Goal: Task Accomplishment & Management: Manage account settings

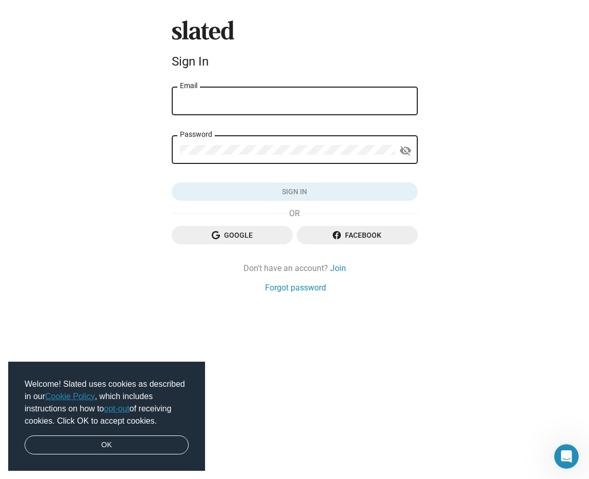
click at [209, 142] on div "Password" at bounding box center [287, 149] width 215 height 30
type input "[PERSON_NAME][EMAIL_ADDRESS][DOMAIN_NAME]"
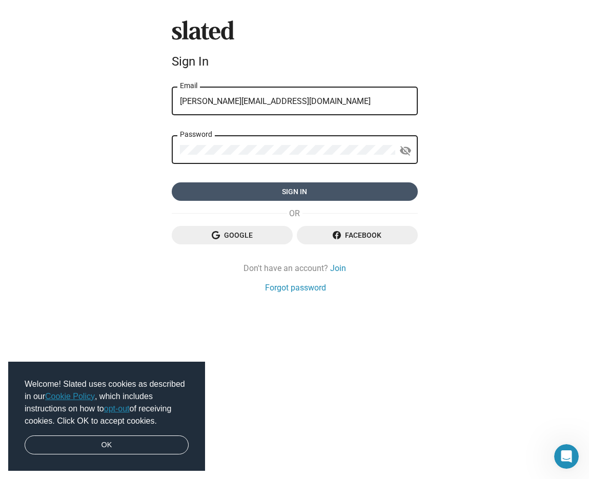
click at [306, 195] on span "Sign in" at bounding box center [294, 191] width 229 height 18
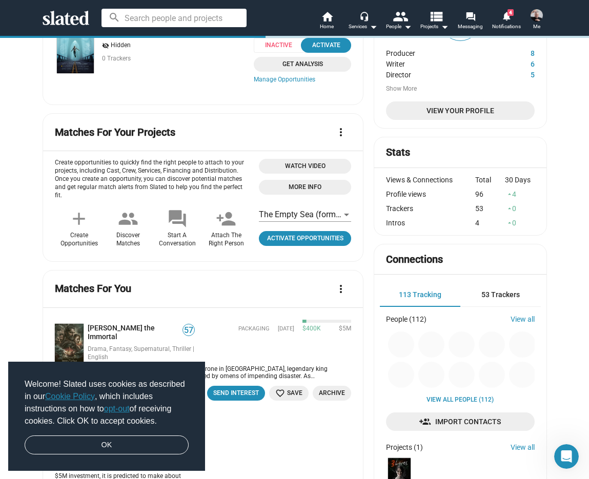
scroll to position [118, 0]
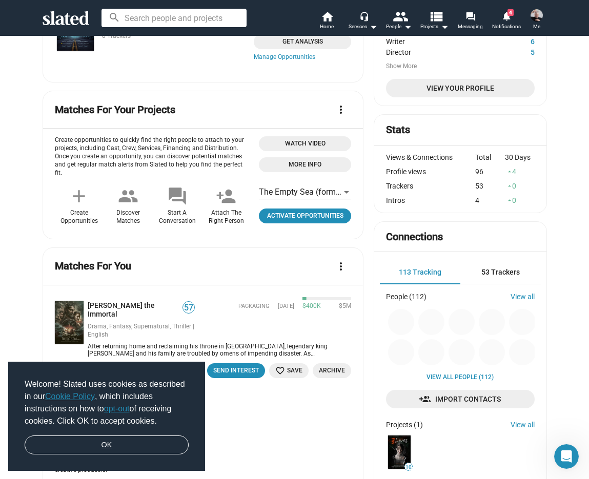
click at [111, 448] on link "OK" at bounding box center [107, 444] width 164 height 19
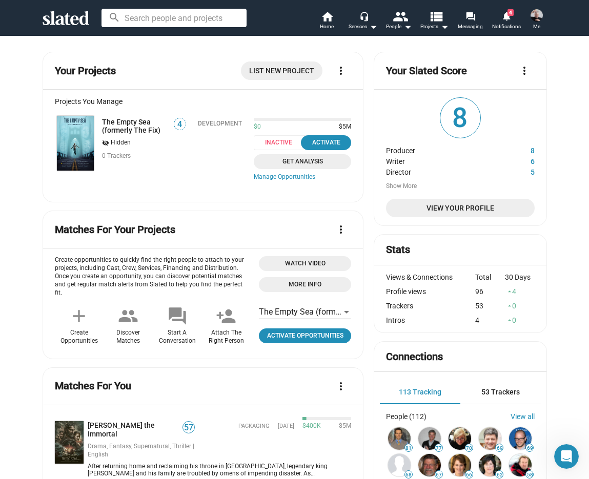
scroll to position [0, 0]
click at [112, 131] on link "The Empty Sea (formerly The Fix)" at bounding box center [134, 126] width 65 height 16
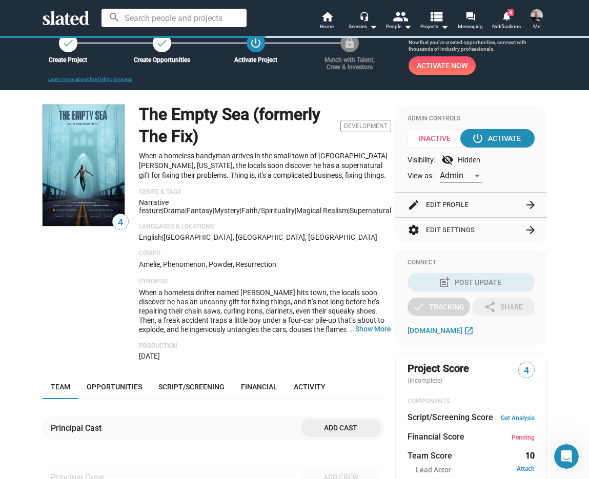
scroll to position [28, 0]
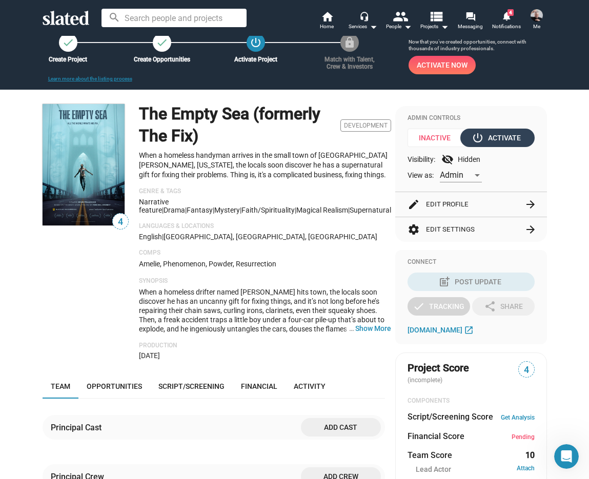
click at [515, 133] on div "power_settings_new Activate" at bounding box center [496, 138] width 47 height 18
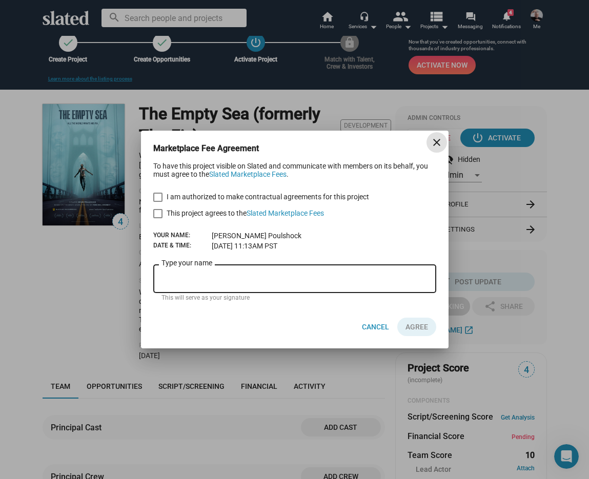
click at [159, 197] on span at bounding box center [157, 197] width 9 height 9
click at [158, 202] on input "I am authorized to make contractual agreements for this project" at bounding box center [157, 202] width 1 height 1
checkbox input "true"
click at [374, 327] on span "Cancel" at bounding box center [375, 327] width 27 height 18
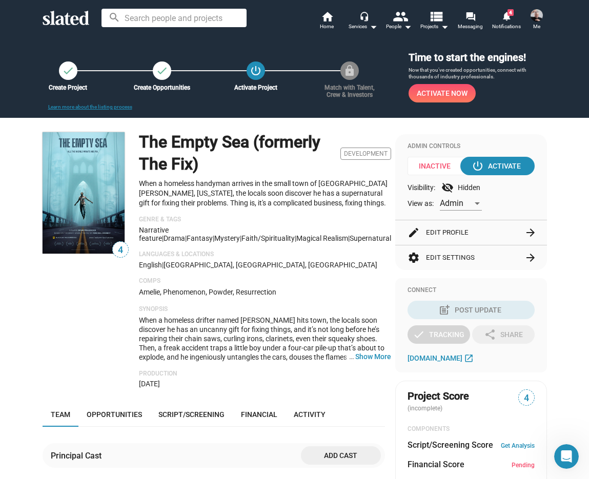
scroll to position [0, 0]
